Goal: Find specific page/section: Find specific page/section

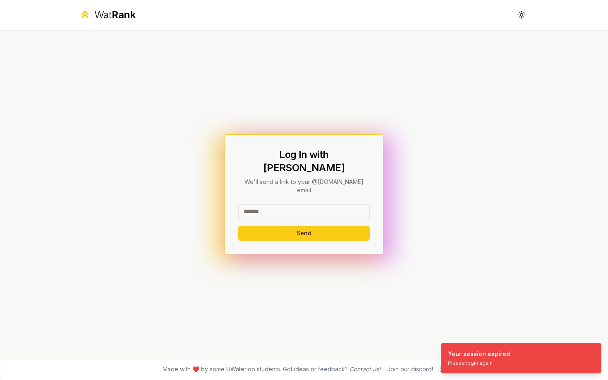
click at [325, 204] on input at bounding box center [304, 211] width 132 height 15
type input "******"
click at [238, 226] on button "Send" at bounding box center [304, 233] width 132 height 15
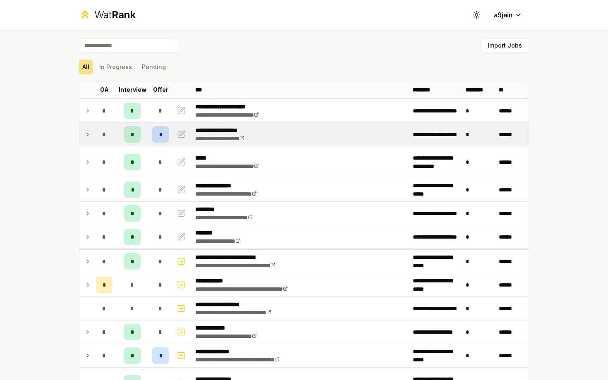
click at [89, 136] on icon at bounding box center [87, 135] width 7 height 10
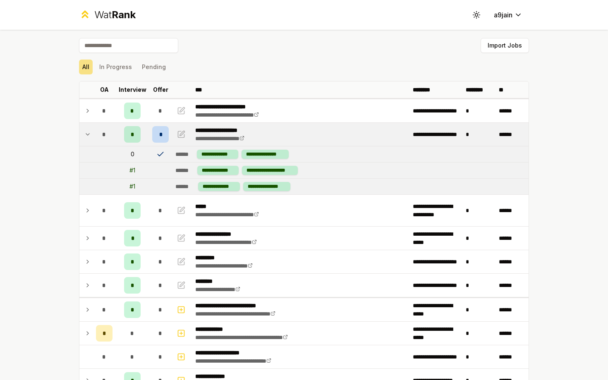
click at [89, 136] on icon at bounding box center [87, 135] width 7 height 10
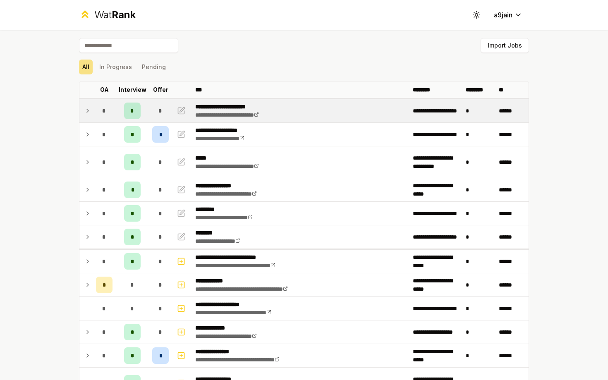
click at [86, 108] on icon at bounding box center [87, 111] width 7 height 10
